Goal: Navigation & Orientation: Find specific page/section

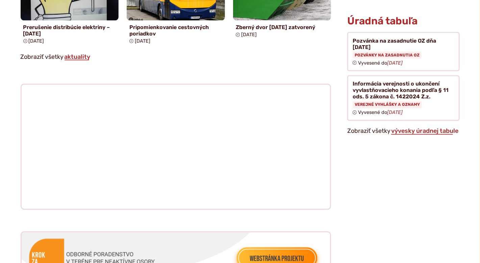
scroll to position [608, 0]
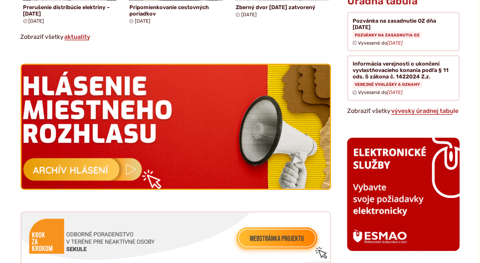
click at [107, 167] on img at bounding box center [176, 127] width 340 height 137
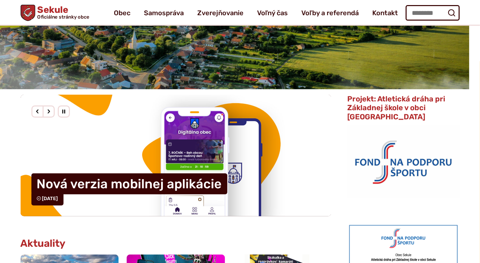
scroll to position [0, 0]
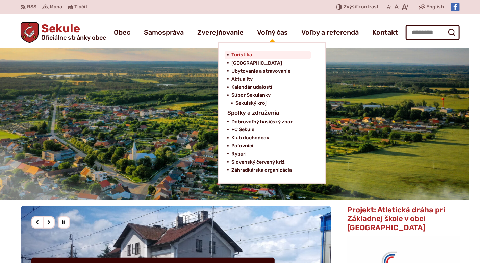
click at [243, 56] on span "Turistika" at bounding box center [241, 55] width 21 height 8
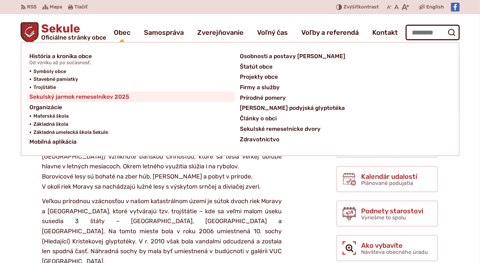
click at [115, 96] on span "Sekulský jarmok remeselníkov 2025" at bounding box center [80, 97] width 100 height 10
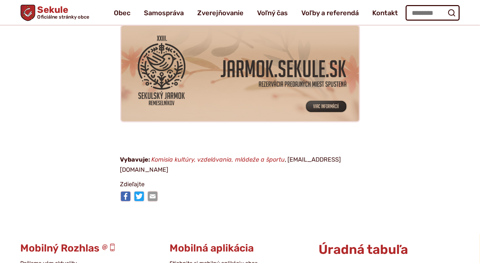
scroll to position [101, 0]
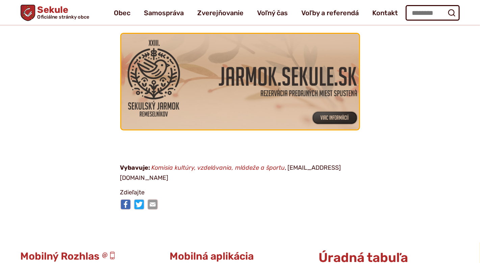
click at [326, 114] on img at bounding box center [240, 81] width 262 height 105
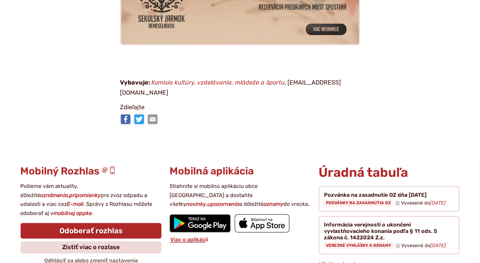
scroll to position [203, 0]
